Goal: Task Accomplishment & Management: Use online tool/utility

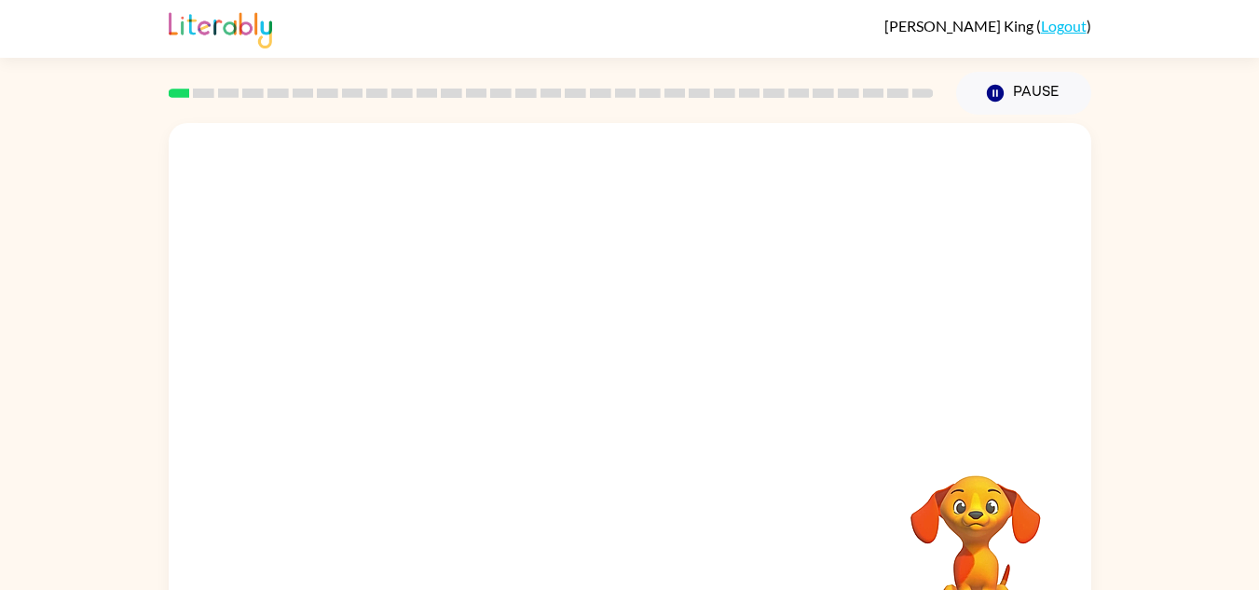
scroll to position [65, 0]
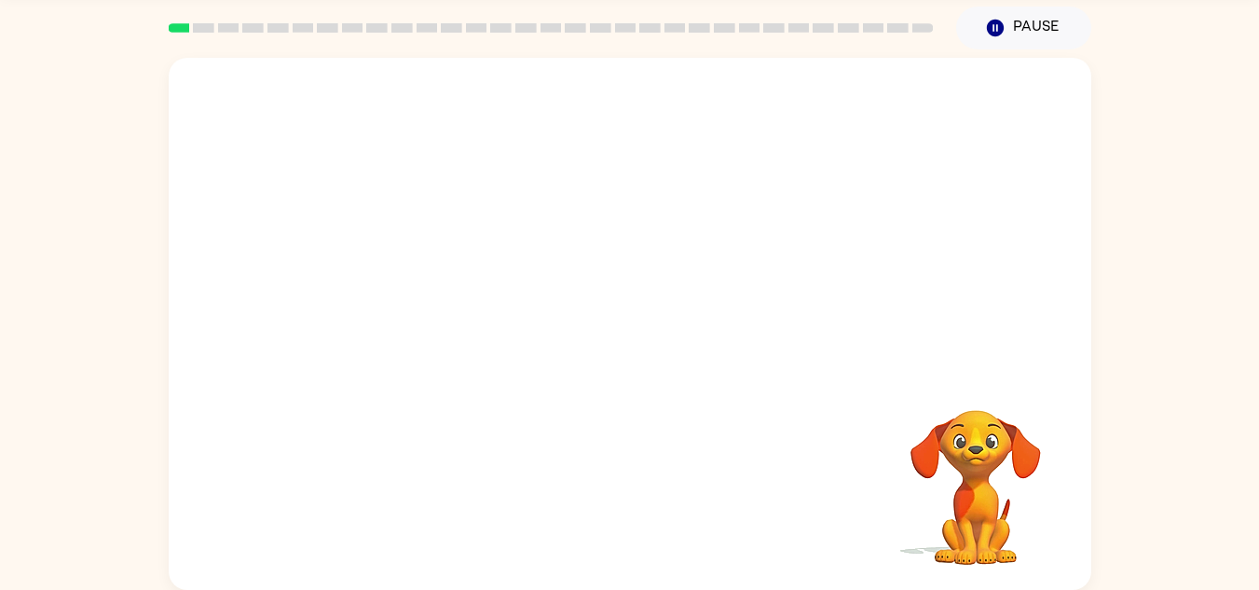
click at [982, 441] on video "Your browser must support playing .mp4 files to use Literably. Please try using…" at bounding box center [975, 474] width 186 height 186
click at [464, 234] on video "Your browser must support playing .mp4 files to use Literably. Please try using…" at bounding box center [630, 214] width 922 height 313
click at [471, 229] on video "Your browser must support playing .mp4 files to use Literably. Please try using…" at bounding box center [630, 214] width 922 height 313
click at [692, 277] on video "Your browser must support playing .mp4 files to use Literably. Please try using…" at bounding box center [630, 214] width 922 height 313
click at [679, 271] on video "Your browser must support playing .mp4 files to use Literably. Please try using…" at bounding box center [630, 214] width 922 height 313
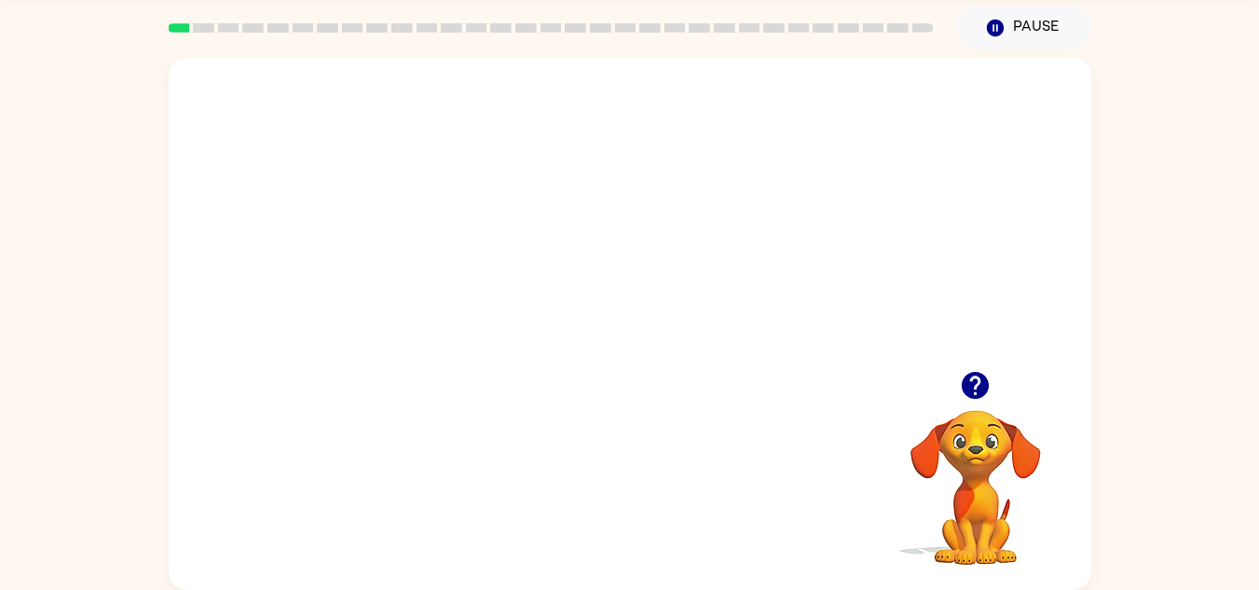
click at [735, 223] on video "Your browser must support playing .mp4 files to use Literably. Please try using…" at bounding box center [630, 214] width 922 height 313
click at [635, 328] on div at bounding box center [629, 333] width 119 height 68
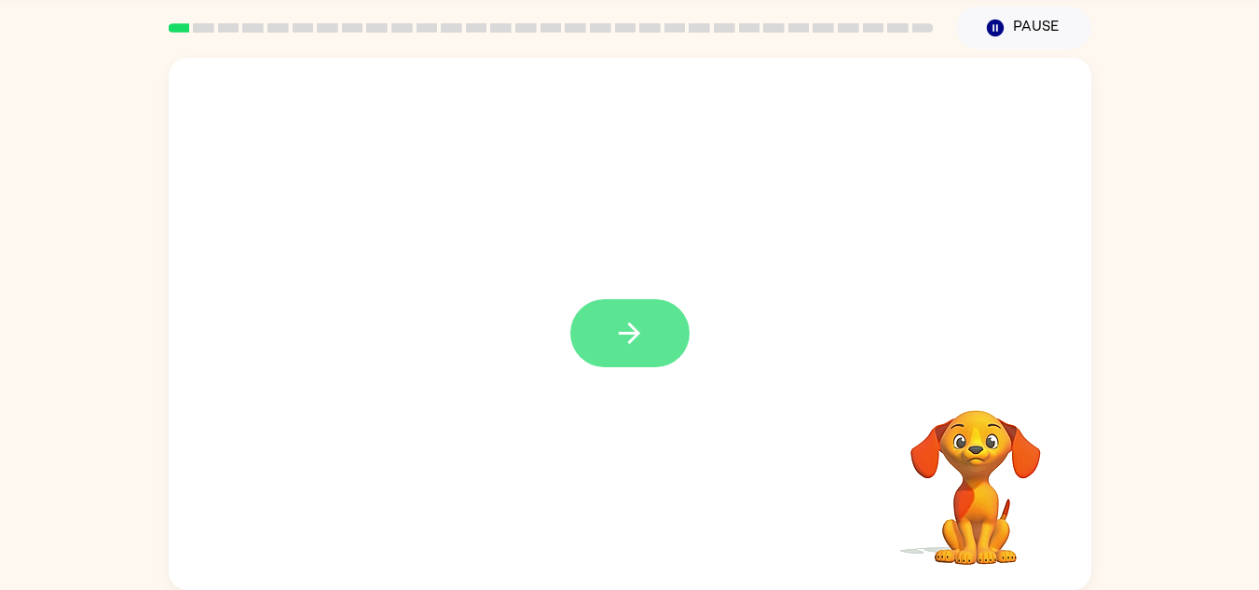
click at [649, 354] on button "button" at bounding box center [629, 333] width 119 height 68
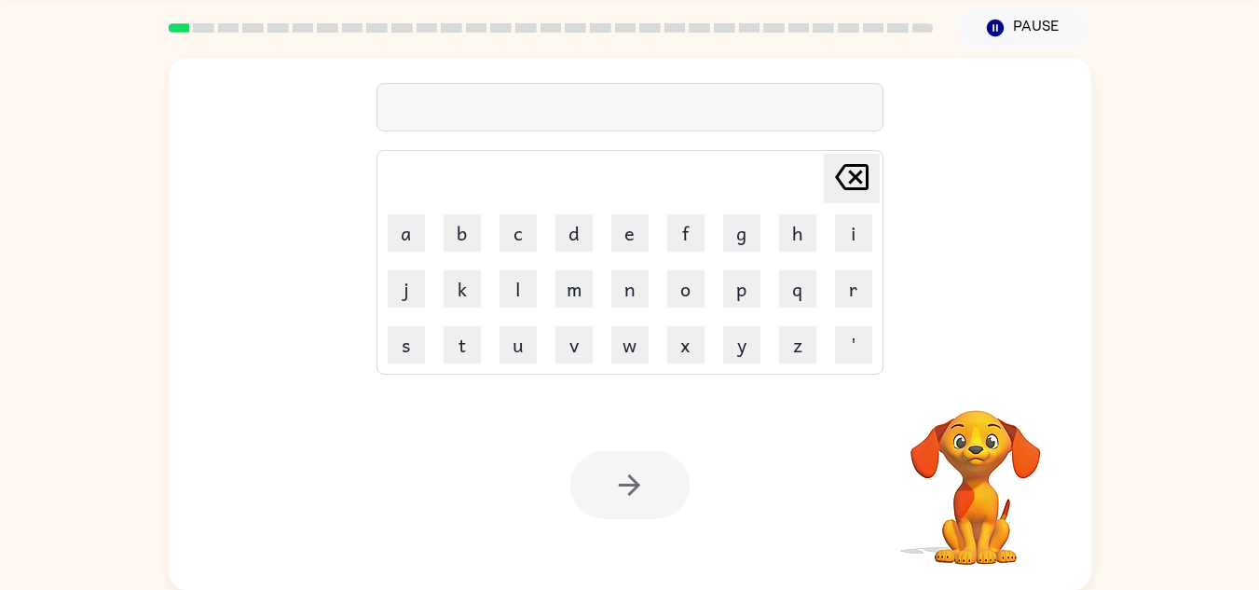
click at [636, 441] on div "Your browser must support playing .mp4 files to use Literably. Please try using…" at bounding box center [630, 485] width 922 height 210
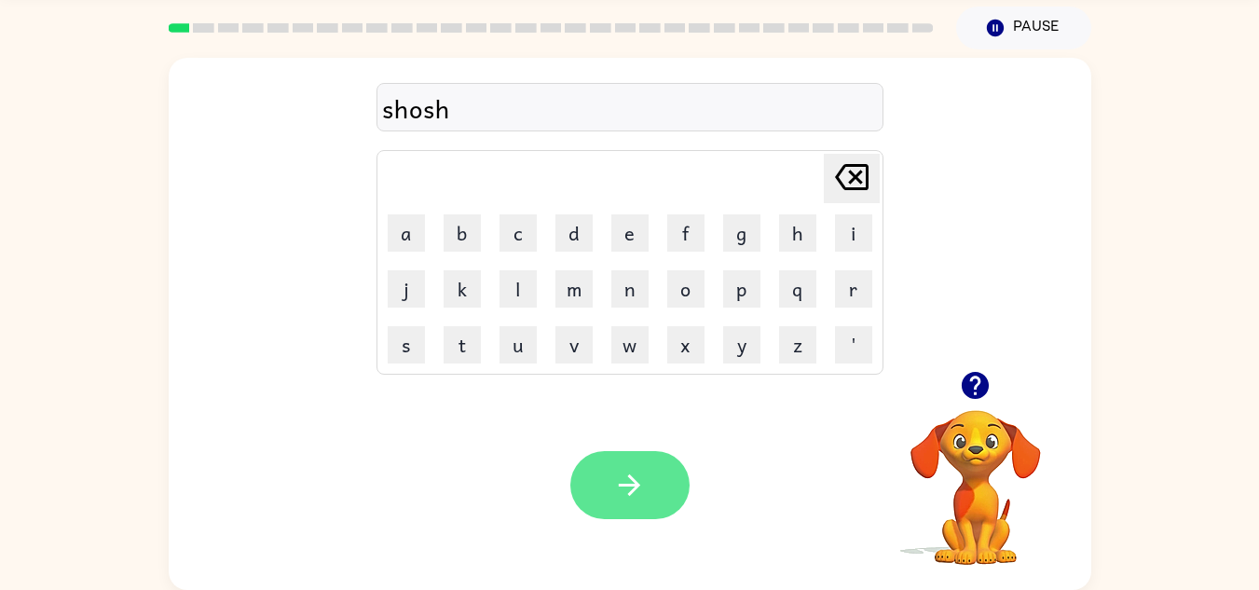
click at [647, 468] on button "button" at bounding box center [629, 485] width 119 height 68
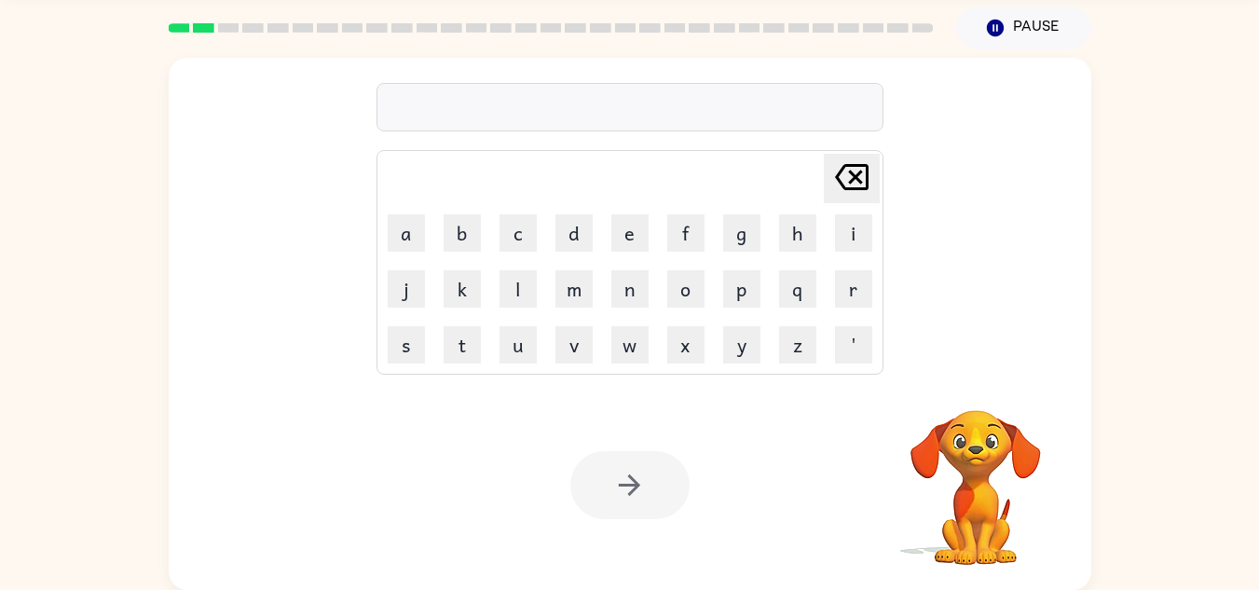
click at [647, 468] on div at bounding box center [629, 485] width 119 height 68
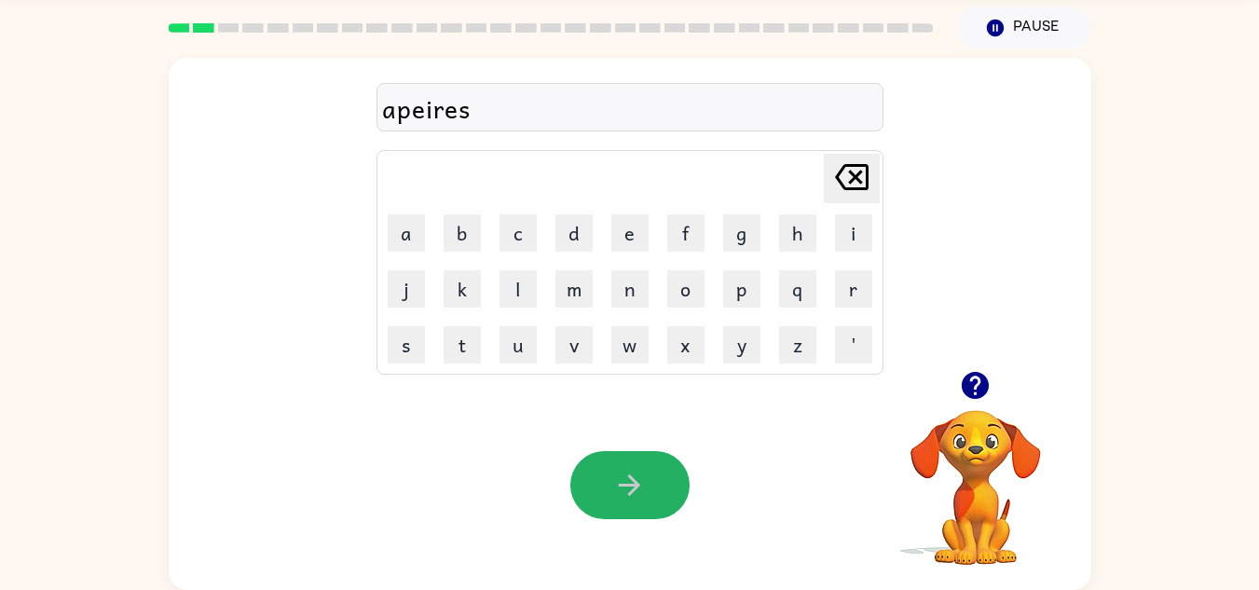
click at [647, 468] on button "button" at bounding box center [629, 485] width 119 height 68
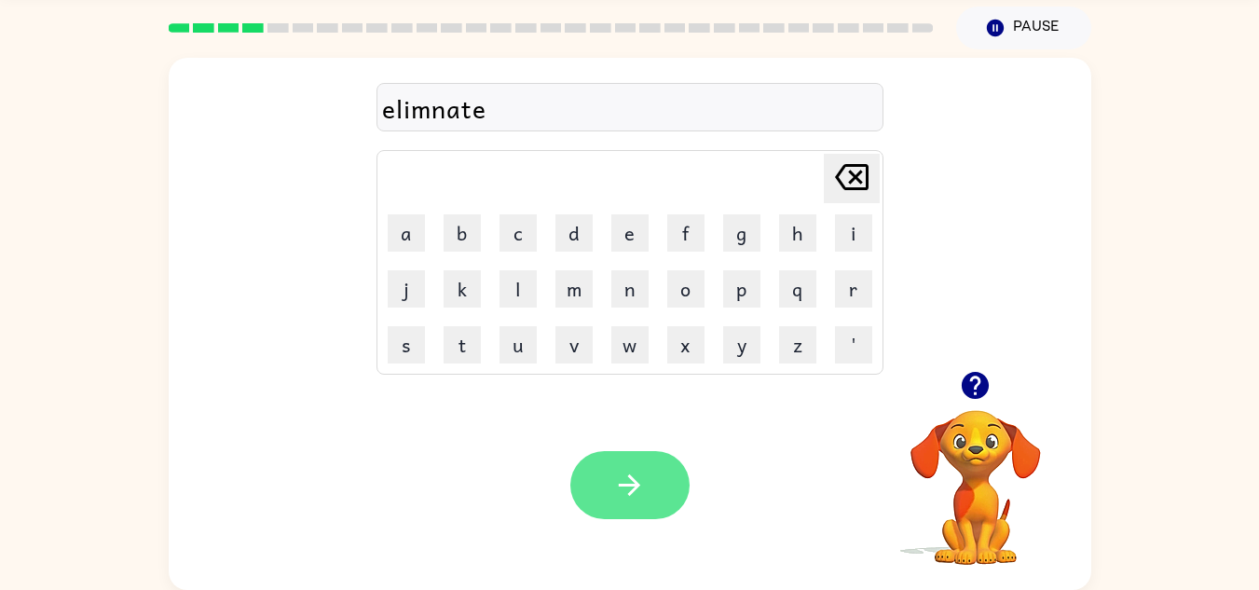
click at [616, 480] on icon "button" at bounding box center [629, 485] width 33 height 33
click at [618, 483] on icon "button" at bounding box center [629, 485] width 33 height 33
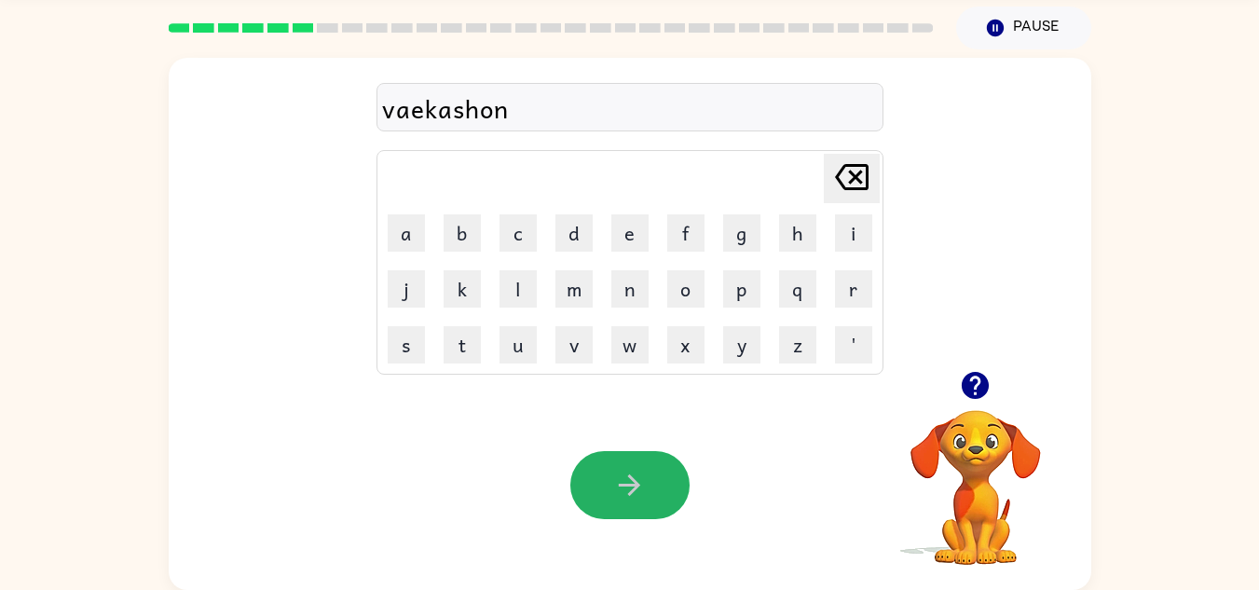
click at [618, 483] on icon "button" at bounding box center [629, 485] width 33 height 33
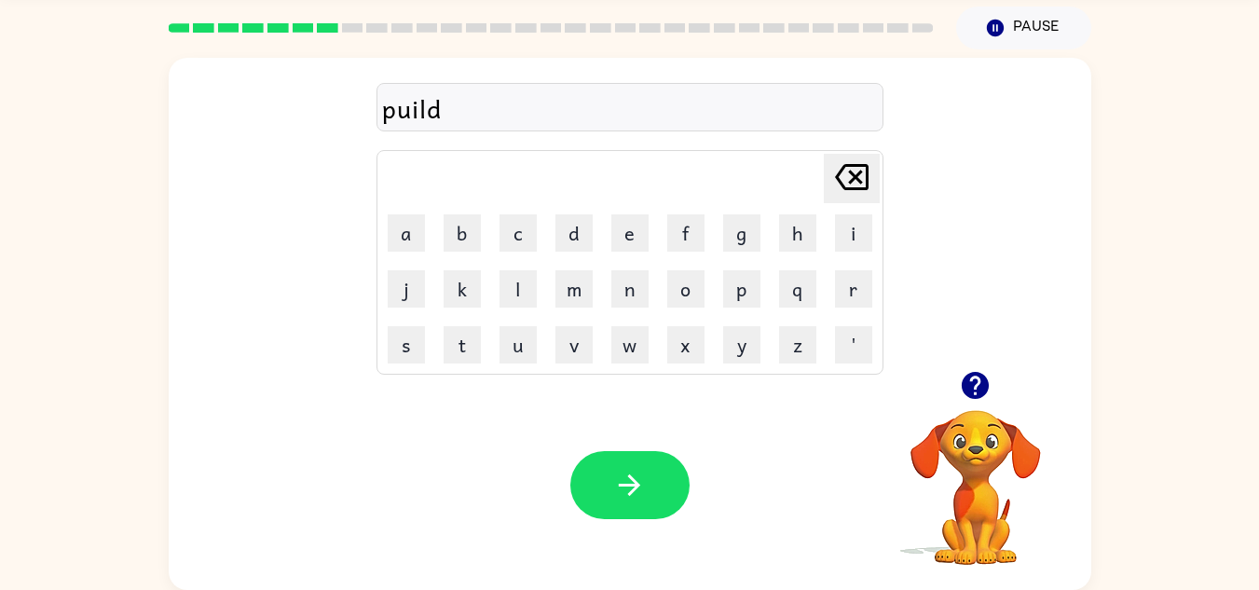
click at [618, 483] on icon "button" at bounding box center [629, 485] width 33 height 33
click at [979, 379] on icon "button" at bounding box center [975, 385] width 33 height 33
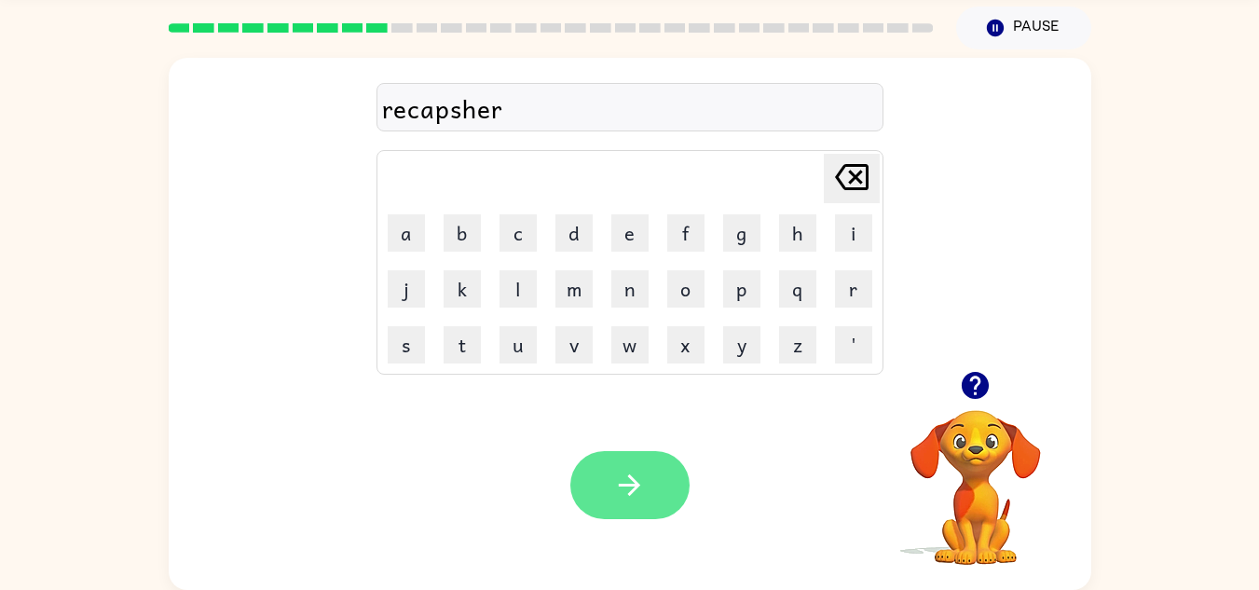
click at [593, 477] on button "button" at bounding box center [629, 485] width 119 height 68
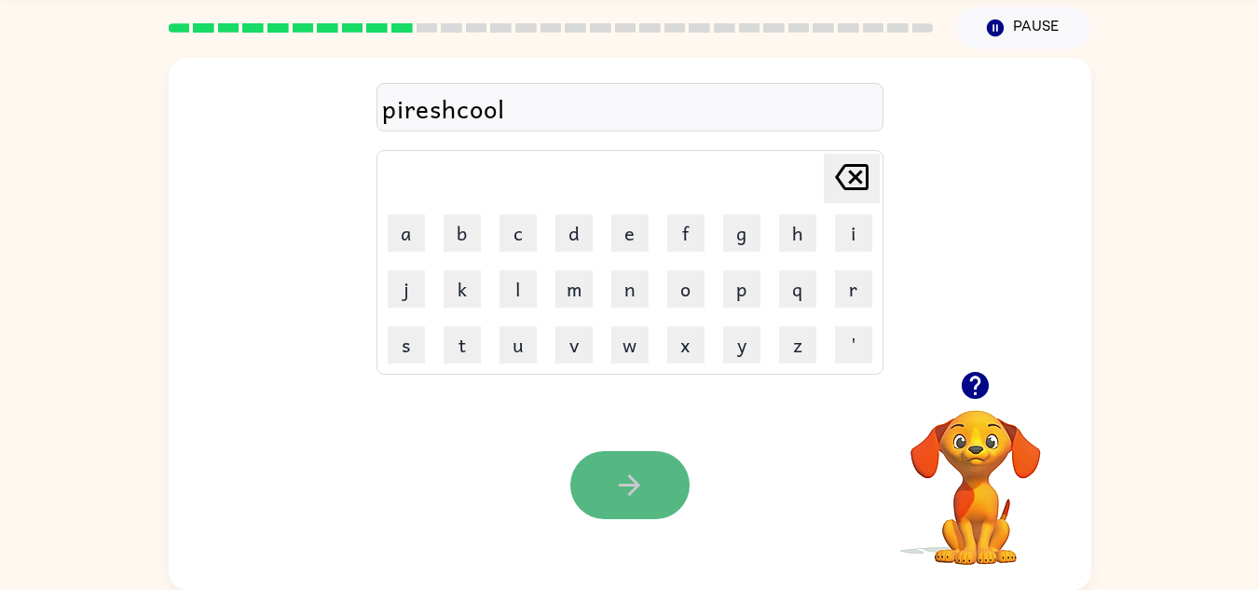
click at [612, 467] on button "button" at bounding box center [629, 485] width 119 height 68
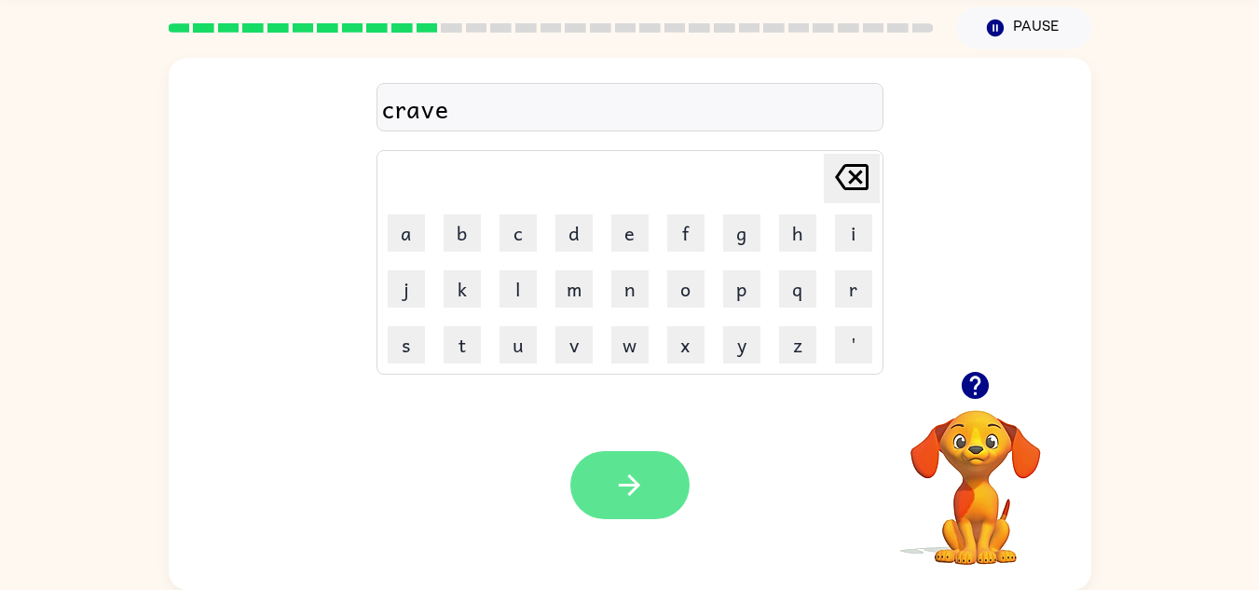
click at [623, 469] on icon "button" at bounding box center [629, 485] width 33 height 33
click at [635, 497] on icon "button" at bounding box center [629, 485] width 33 height 33
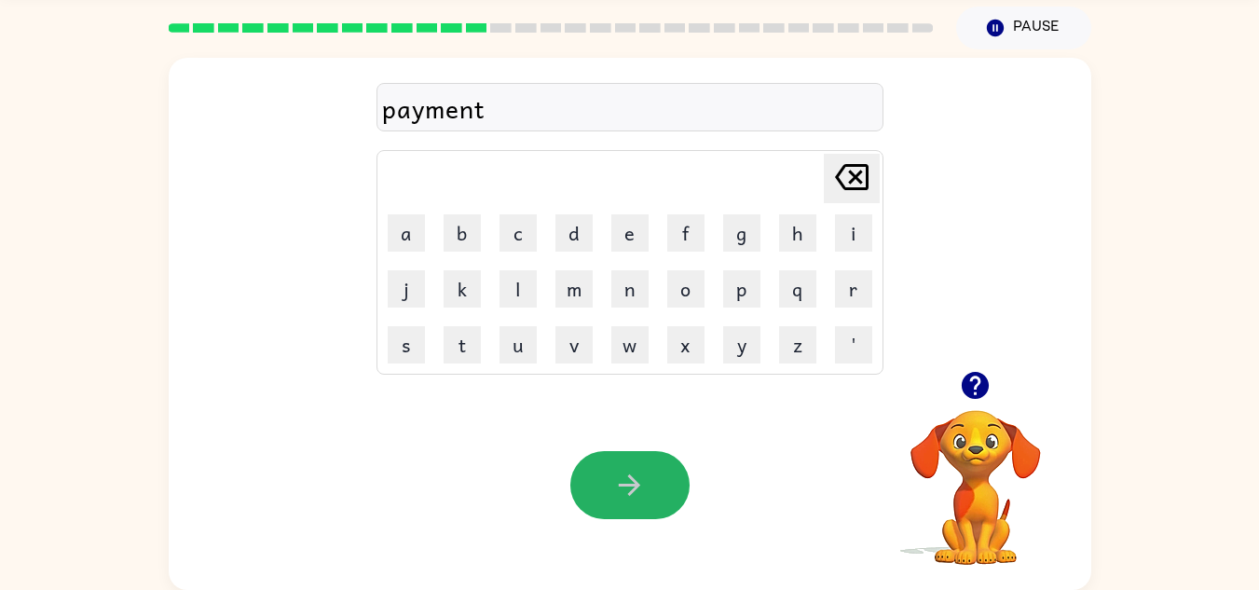
click at [635, 497] on icon "button" at bounding box center [629, 485] width 33 height 33
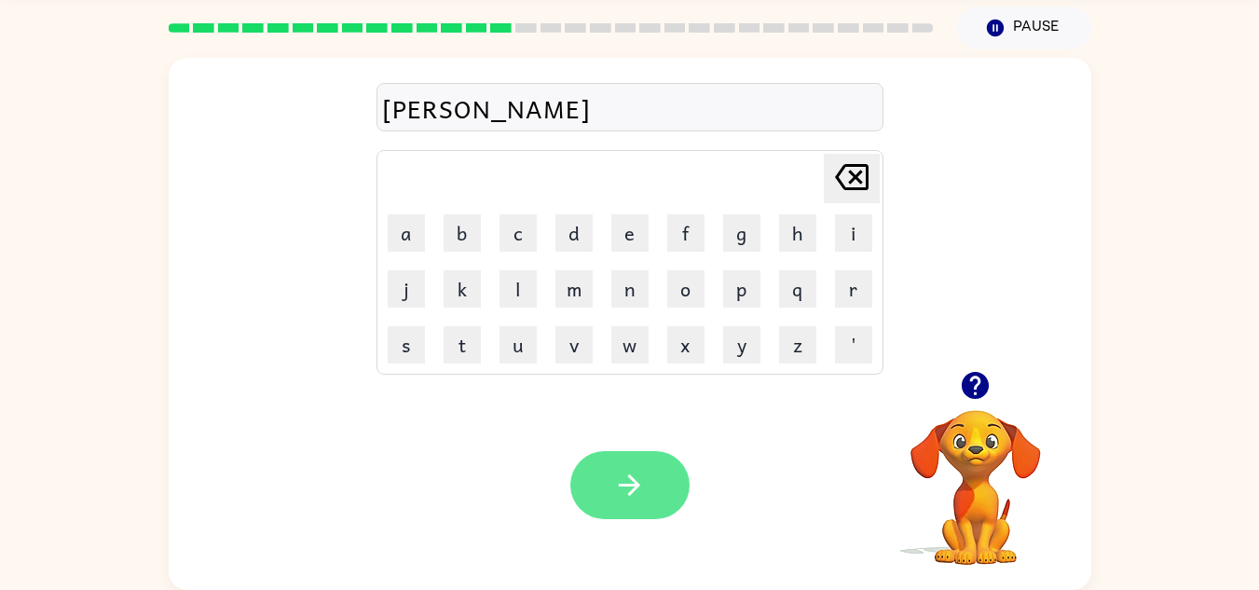
click at [626, 481] on icon "button" at bounding box center [629, 485] width 33 height 33
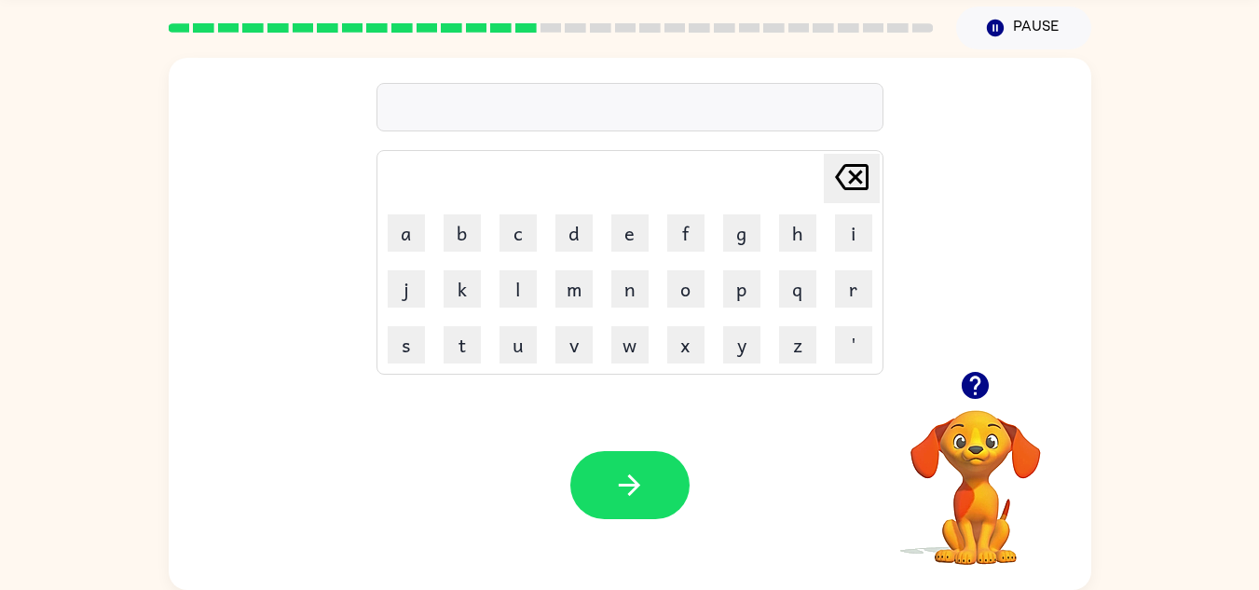
click at [626, 481] on icon "button" at bounding box center [629, 485] width 33 height 33
click at [974, 375] on icon "button" at bounding box center [975, 385] width 27 height 27
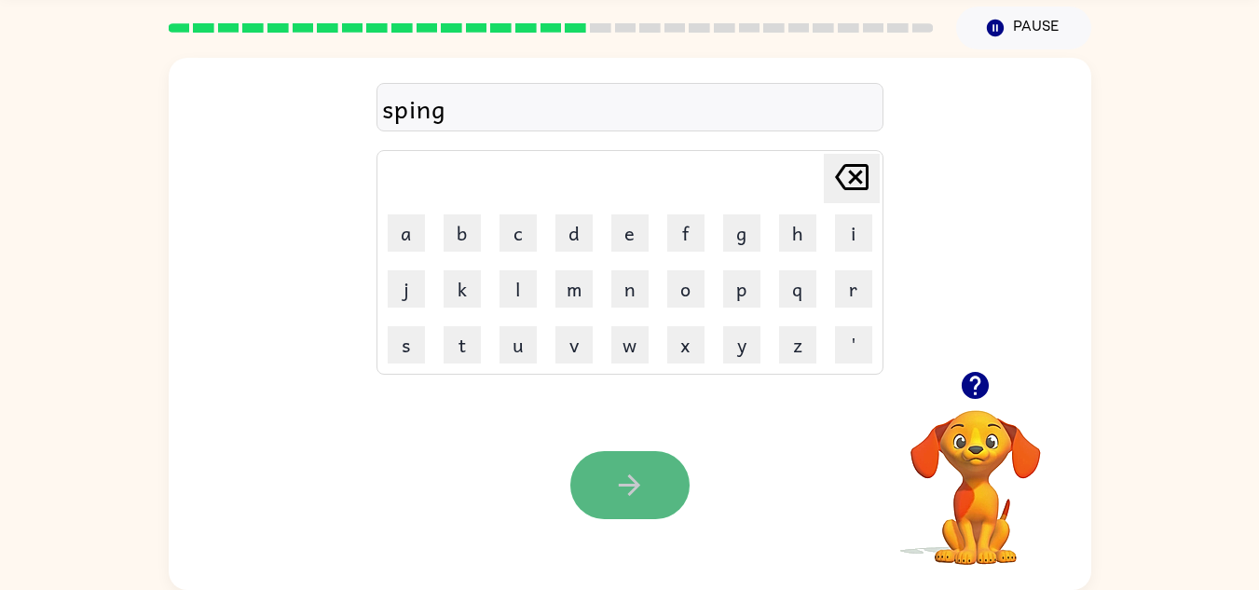
click at [608, 486] on button "button" at bounding box center [629, 485] width 119 height 68
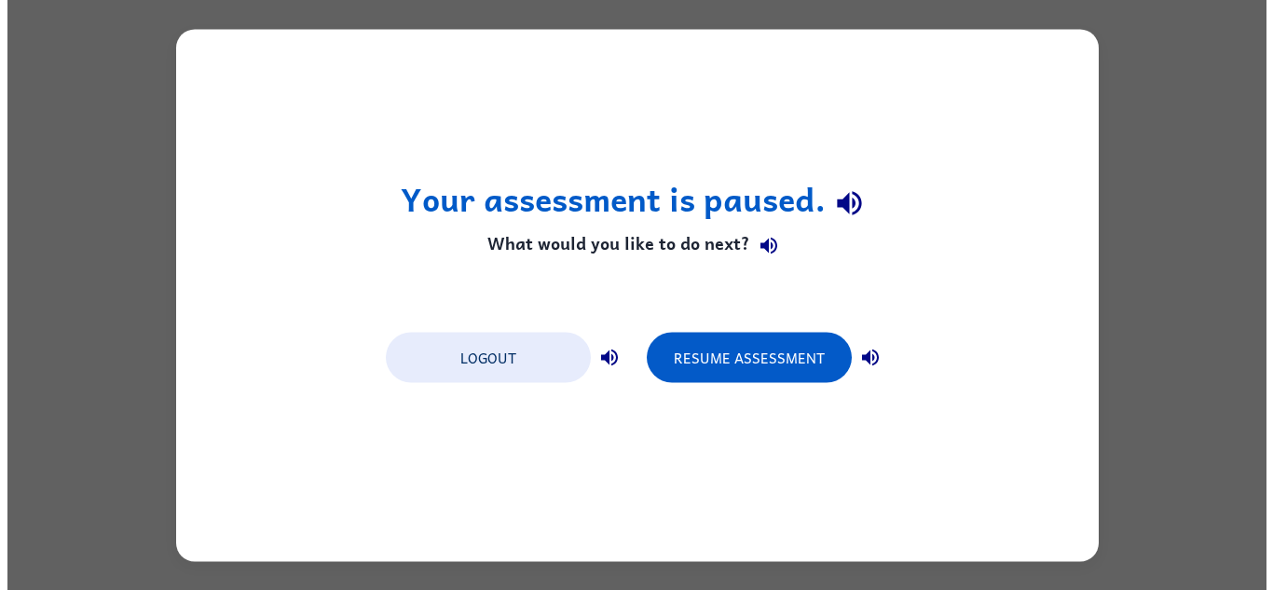
scroll to position [0, 0]
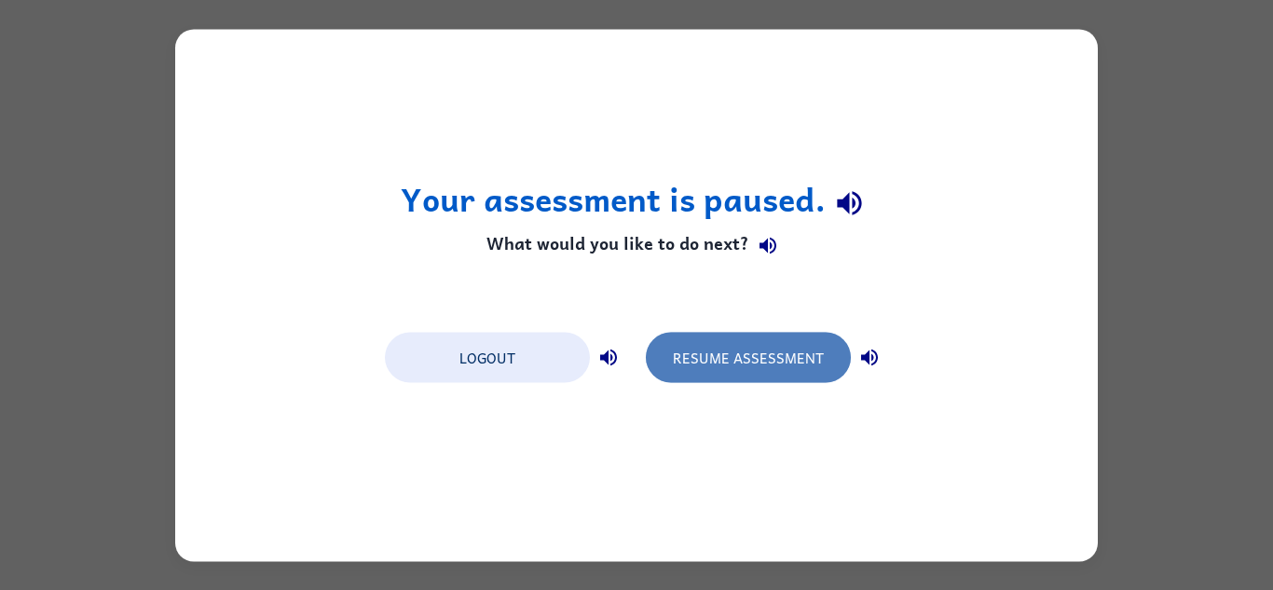
click at [730, 346] on button "Resume Assessment" at bounding box center [748, 357] width 205 height 50
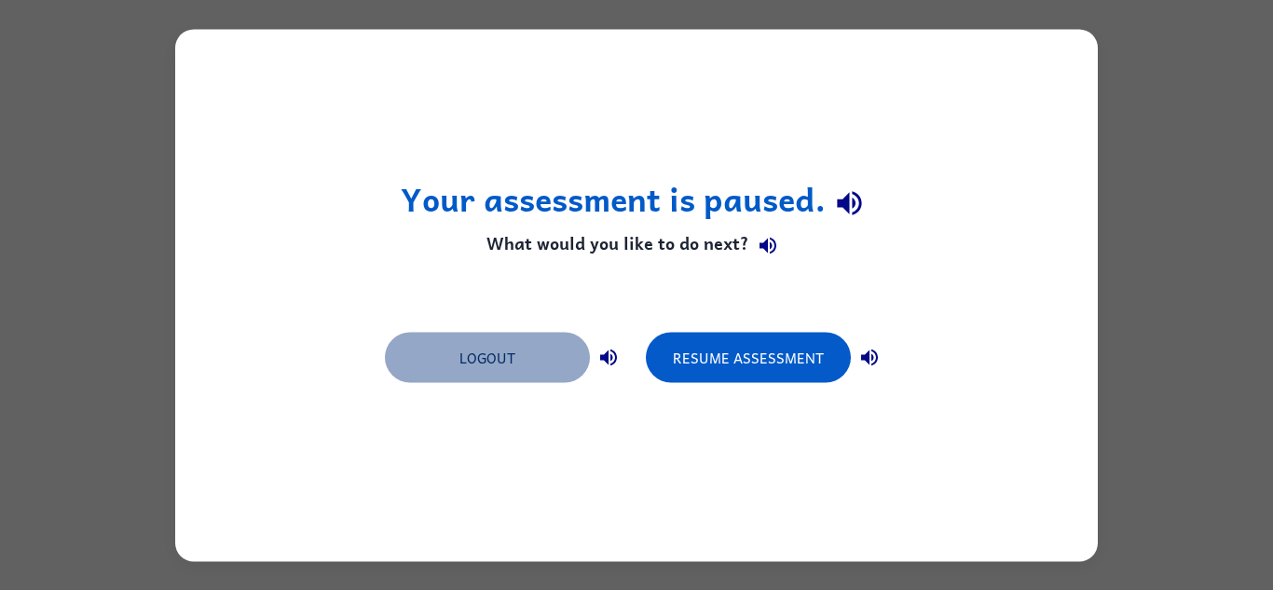
click at [518, 362] on button "Logout" at bounding box center [487, 357] width 205 height 50
